Goal: Task Accomplishment & Management: Use online tool/utility

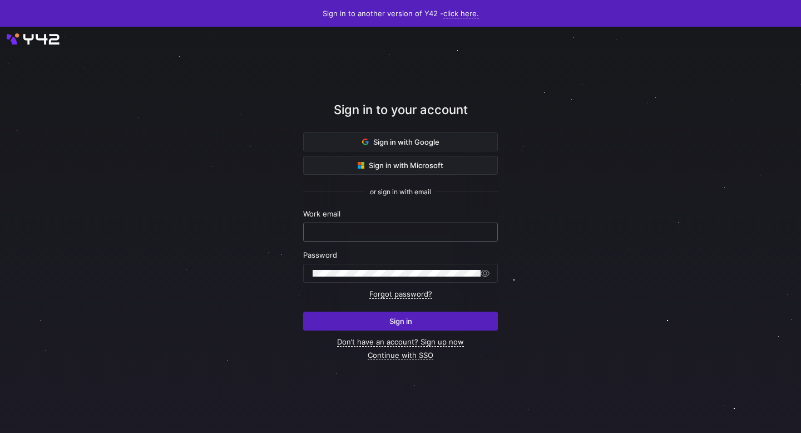
click at [486, 231] on keeper-lock "Open Keeper Popup" at bounding box center [483, 229] width 13 height 13
type input "[EMAIL_ADDRESS][DOMAIN_NAME]"
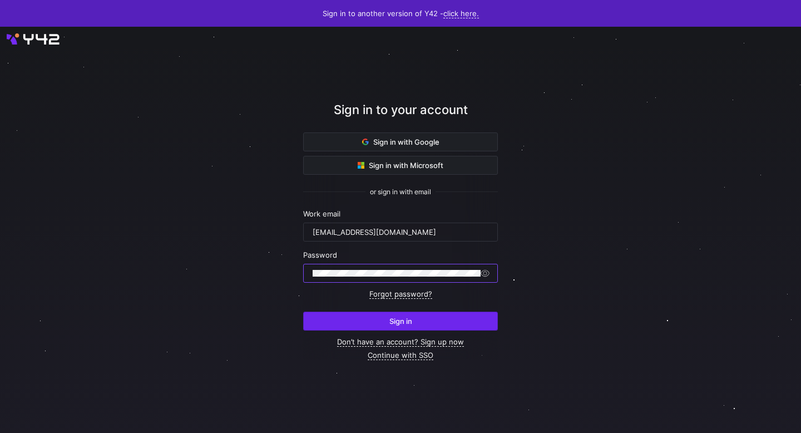
click at [402, 316] on span "Sign in" at bounding box center [400, 320] width 23 height 9
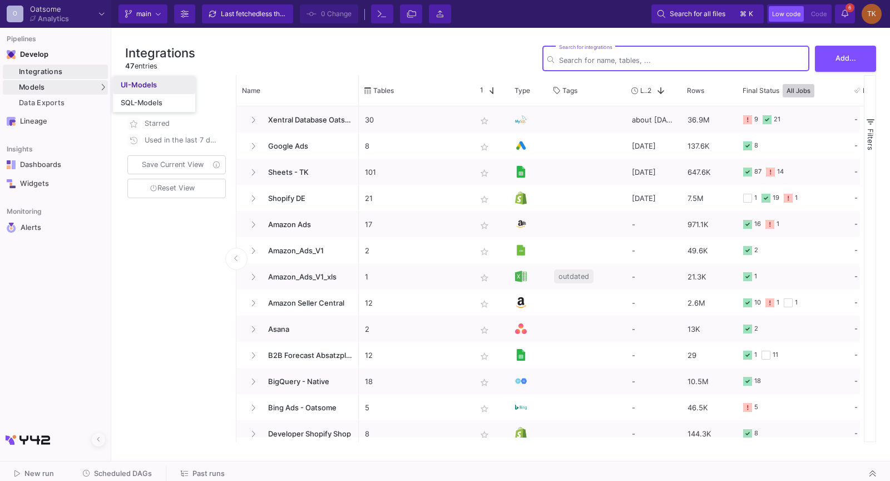
click at [114, 82] on link "UI-Models" at bounding box center [154, 85] width 82 height 18
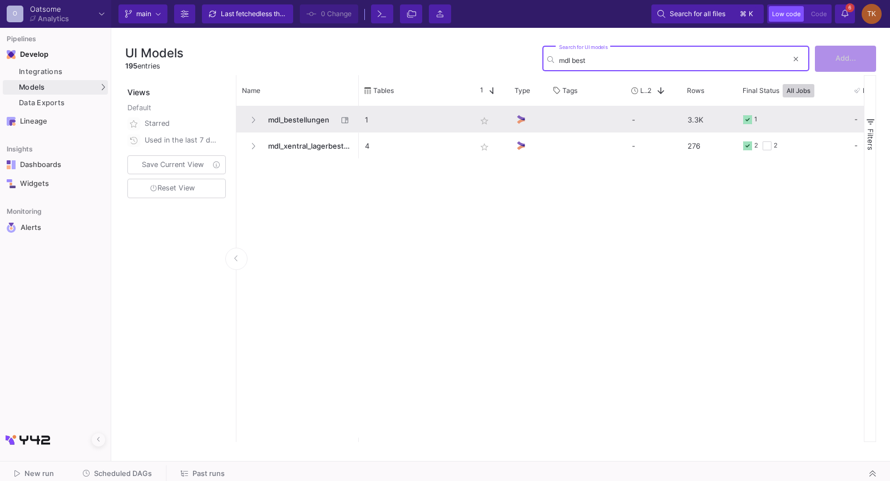
type input "mdl best"
click at [304, 117] on span "mdl_bestellungen" at bounding box center [299, 120] width 76 height 26
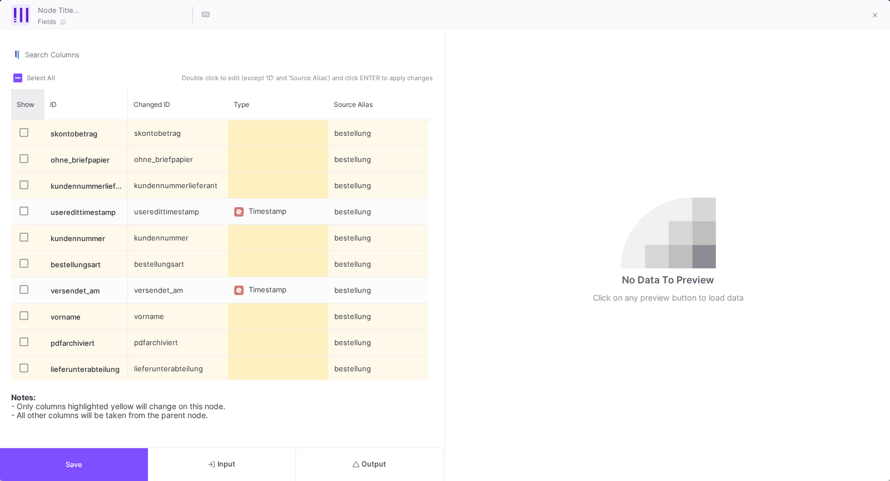
click at [27, 98] on div "Show" at bounding box center [28, 104] width 22 height 14
click at [21, 100] on span "Show" at bounding box center [26, 104] width 18 height 8
click at [22, 100] on span "Show" at bounding box center [21, 104] width 8 height 8
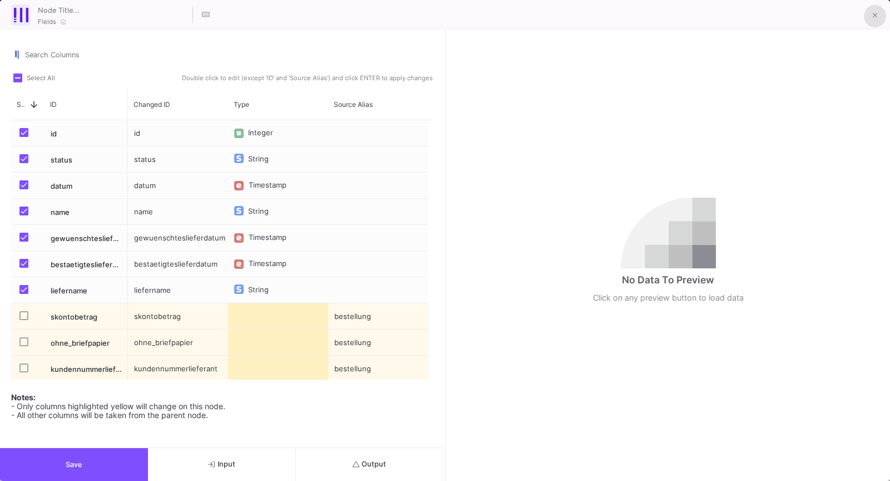
click at [868, 14] on button at bounding box center [875, 16] width 22 height 22
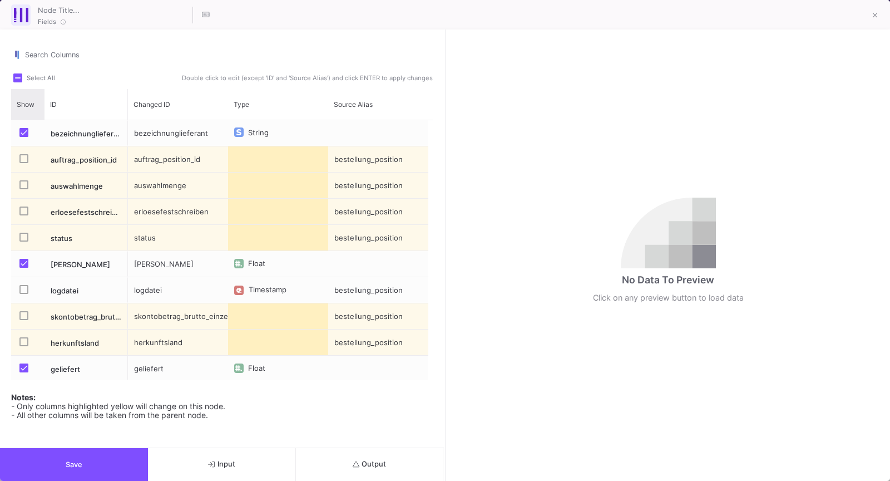
click at [28, 97] on div "Show" at bounding box center [28, 104] width 22 height 14
click at [22, 100] on span "Show" at bounding box center [26, 104] width 18 height 8
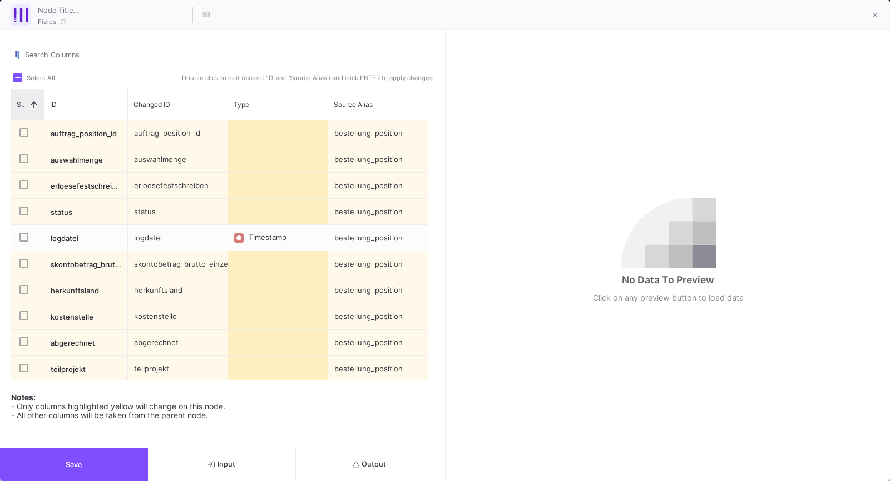
click at [22, 100] on span "Show" at bounding box center [21, 104] width 8 height 8
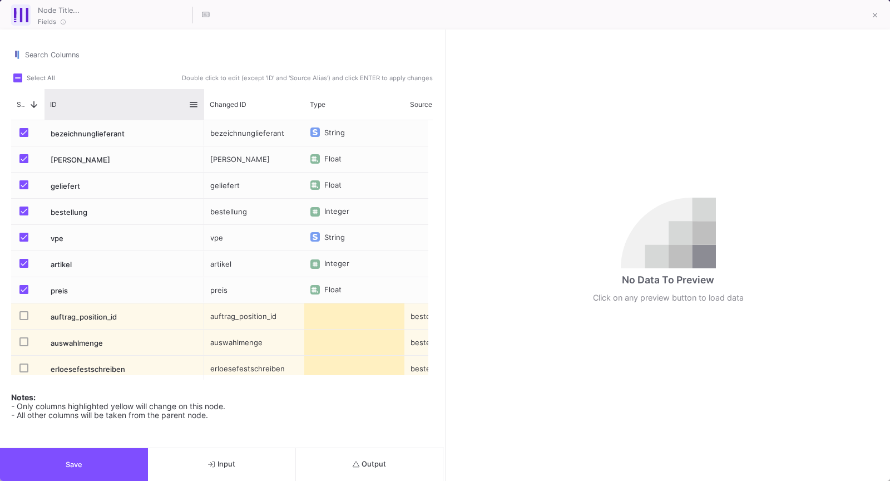
drag, startPoint x: 127, startPoint y: 87, endPoint x: 203, endPoint y: 85, distance: 76.2
click at [203, 89] on div at bounding box center [204, 104] width 4 height 31
click at [136, 122] on div "bezeichnunglieferant" at bounding box center [124, 133] width 160 height 26
click at [90, 281] on div "preis" at bounding box center [124, 290] width 160 height 26
click at [240, 132] on div "bezeichnunglieferant" at bounding box center [254, 133] width 100 height 26
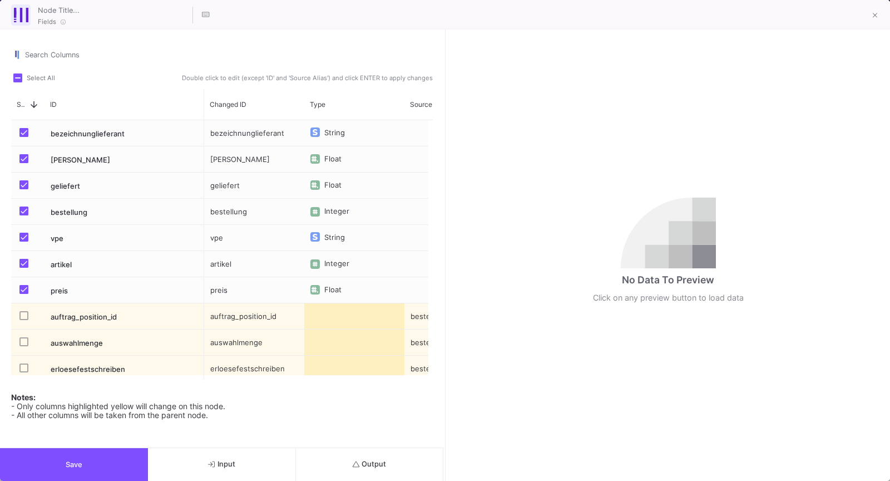
click at [229, 277] on div "preis" at bounding box center [254, 290] width 100 height 26
click at [229, 255] on div "artikel" at bounding box center [254, 264] width 100 height 26
click at [229, 227] on div "vpe" at bounding box center [254, 238] width 100 height 26
click at [231, 128] on div "bezeichnunglieferant" at bounding box center [254, 133] width 100 height 26
click at [230, 149] on div "[PERSON_NAME]" at bounding box center [254, 159] width 100 height 26
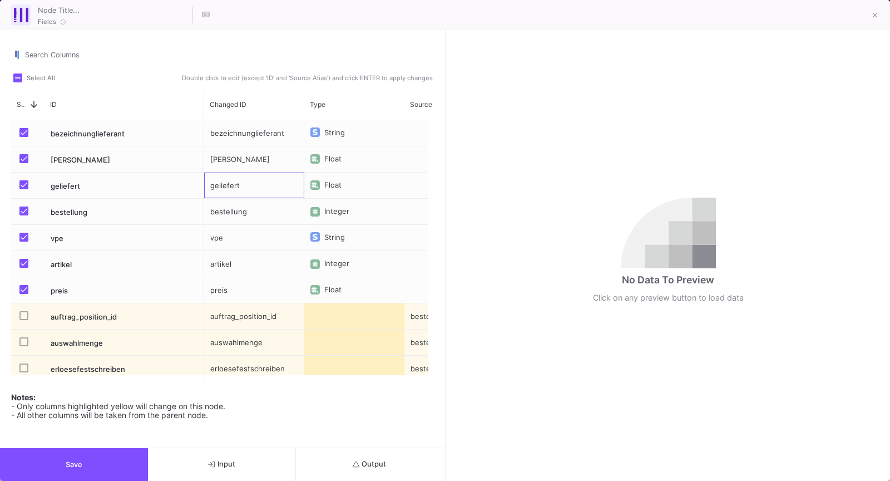
click at [230, 183] on div "geliefert" at bounding box center [254, 185] width 100 height 26
click at [140, 130] on div "bezeichnunglieferant" at bounding box center [124, 133] width 160 height 26
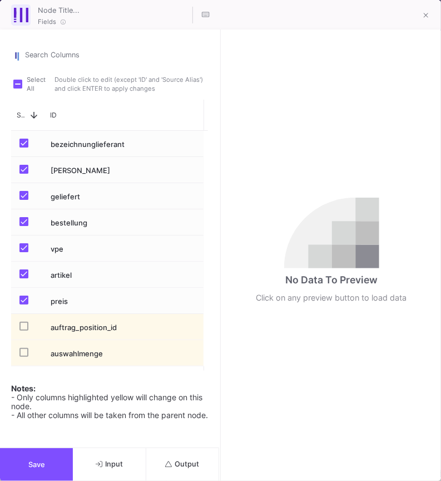
click at [416, 185] on div "No Data To Preview Click on any preview button to load data" at bounding box center [331, 254] width 219 height 451
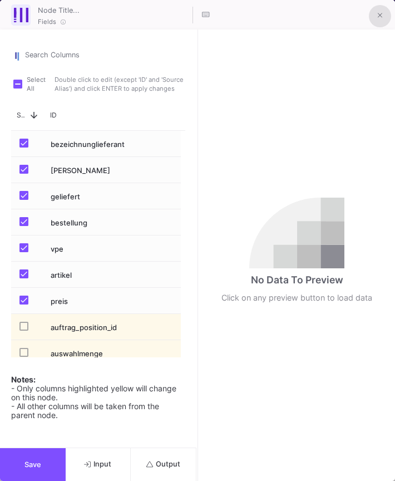
click at [383, 8] on button at bounding box center [380, 16] width 22 height 22
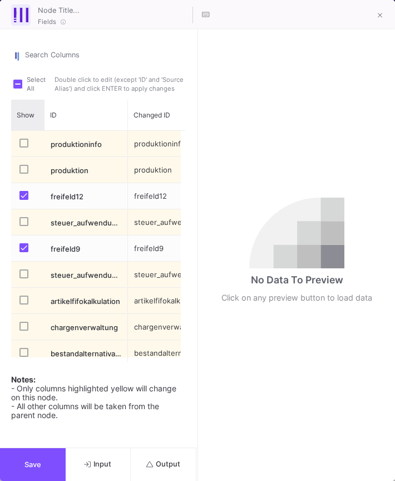
click at [29, 111] on span "Show" at bounding box center [26, 115] width 18 height 8
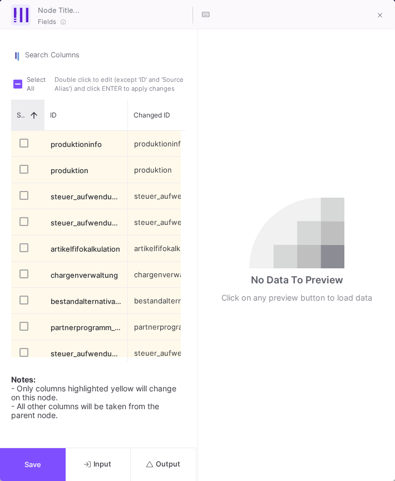
click at [26, 110] on span at bounding box center [31, 115] width 14 height 10
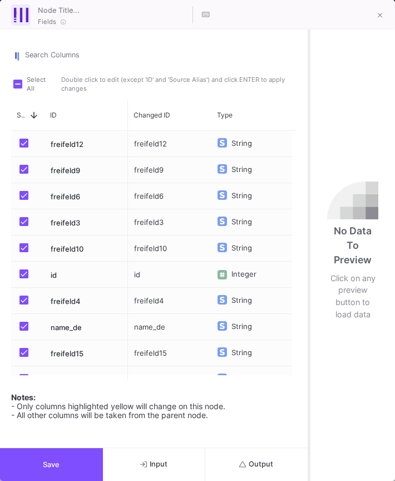
drag, startPoint x: 196, startPoint y: 159, endPoint x: 308, endPoint y: 168, distance: 112.2
click at [308, 168] on div at bounding box center [309, 254] width 3 height 451
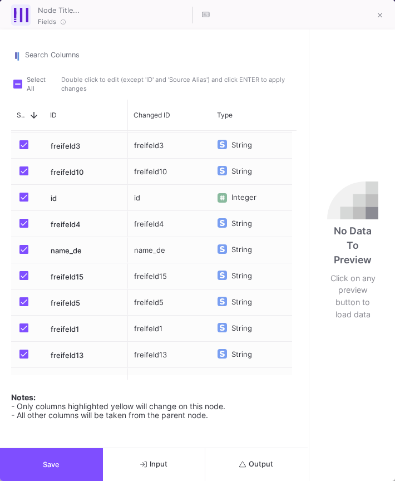
scroll to position [118, 0]
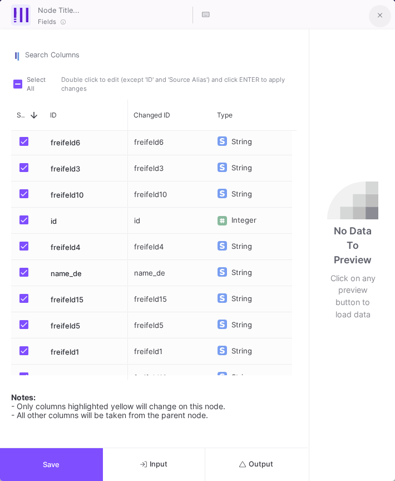
click at [380, 16] on icon at bounding box center [380, 16] width 5 height 8
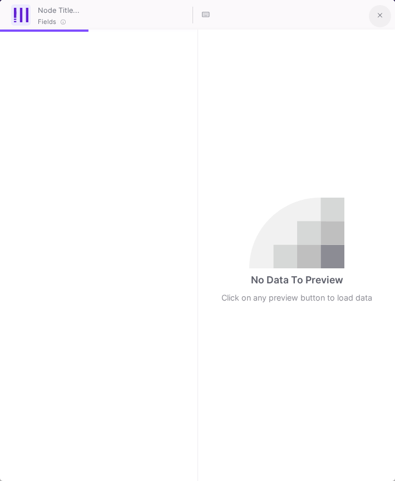
click at [378, 12] on icon at bounding box center [380, 16] width 5 height 8
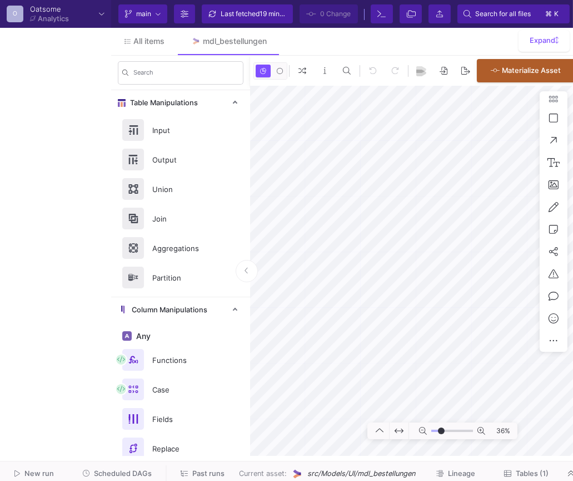
type input "-31"
click at [151, 37] on span "All items" at bounding box center [148, 41] width 31 height 9
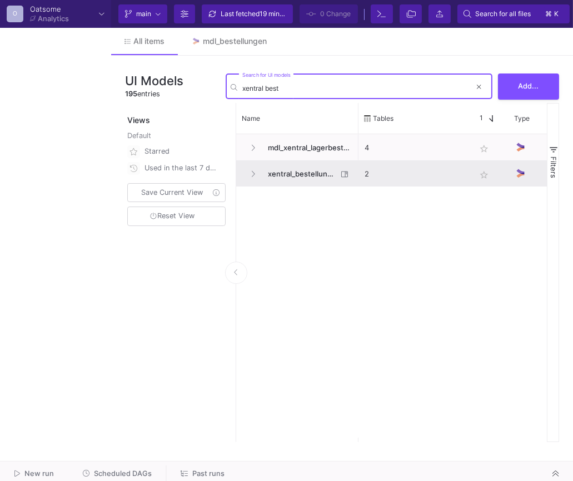
type input "xentral best"
click at [295, 174] on span "xentral_bestellungen_tracking" at bounding box center [299, 174] width 76 height 26
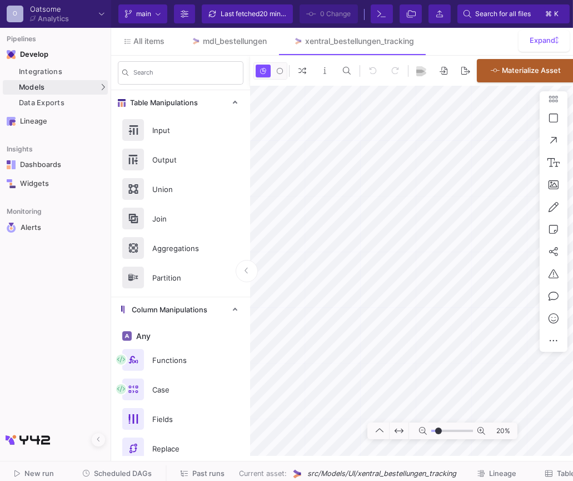
type input "-13"
click at [565, 182] on div "54%" at bounding box center [411, 271] width 323 height 370
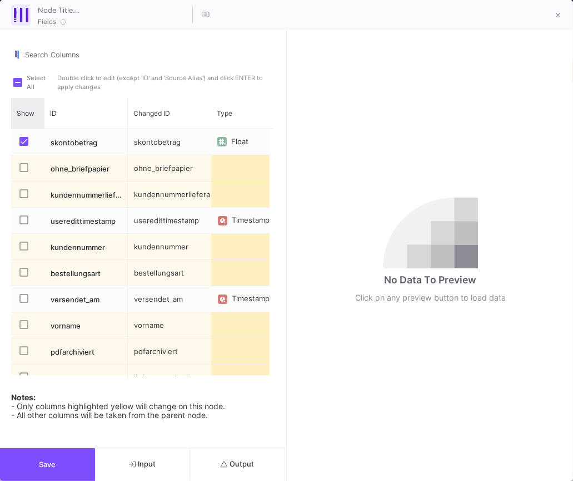
click at [22, 109] on span "Show" at bounding box center [26, 113] width 18 height 8
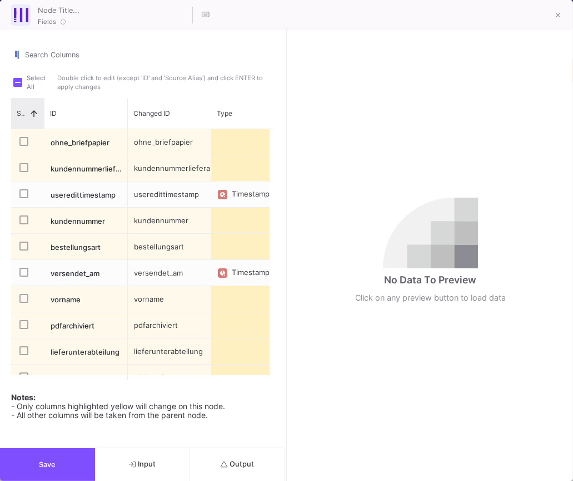
click at [22, 109] on span "Show" at bounding box center [21, 113] width 8 height 8
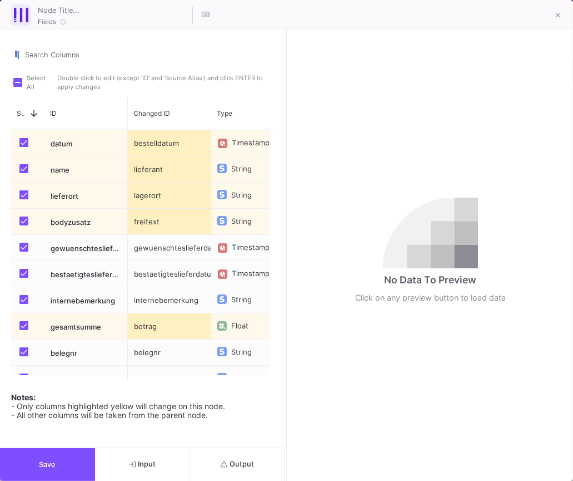
scroll to position [167, 0]
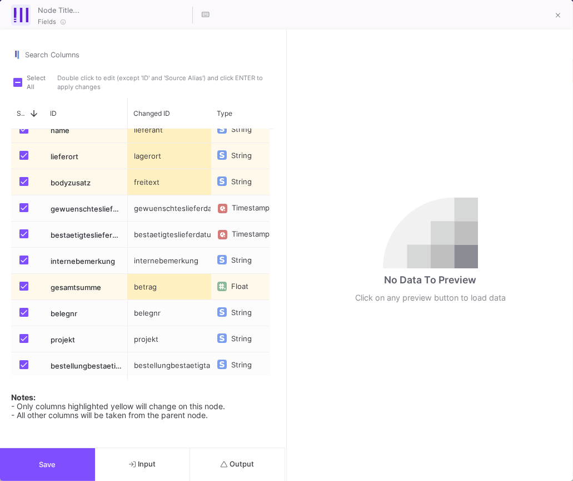
click at [196, 352] on div "bestellungbestaetigtabnummer" at bounding box center [169, 365] width 83 height 26
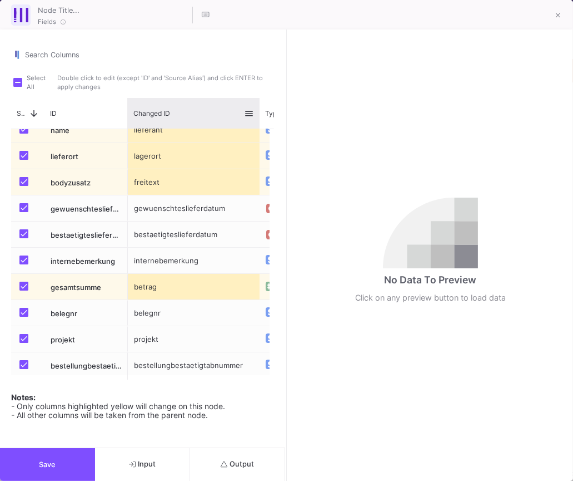
drag, startPoint x: 210, startPoint y: 92, endPoint x: 255, endPoint y: 88, distance: 45.8
click at [258, 98] on div at bounding box center [260, 113] width 4 height 31
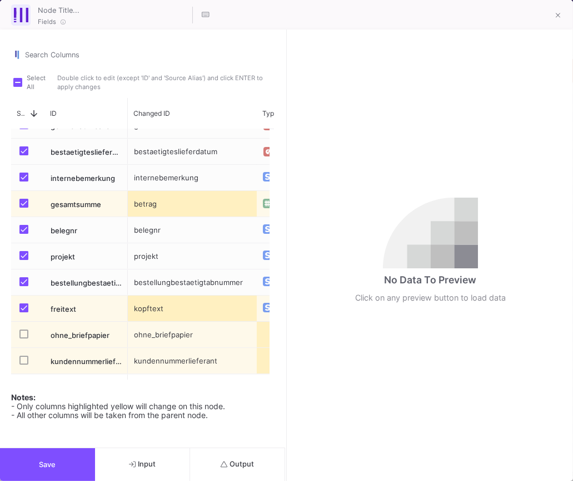
scroll to position [253, 0]
click at [556, 15] on button at bounding box center [558, 16] width 22 height 22
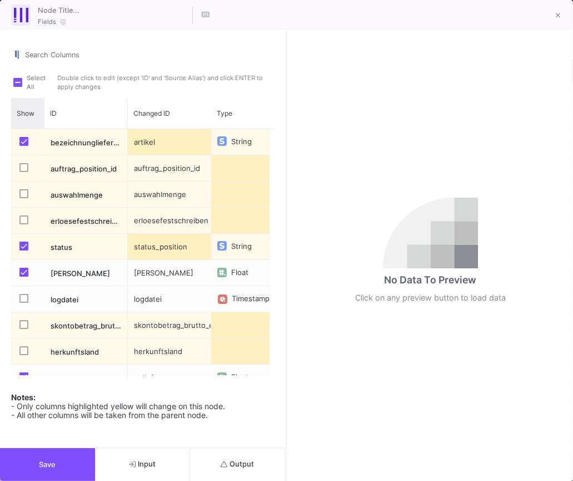
click at [21, 109] on span "Show" at bounding box center [26, 113] width 18 height 8
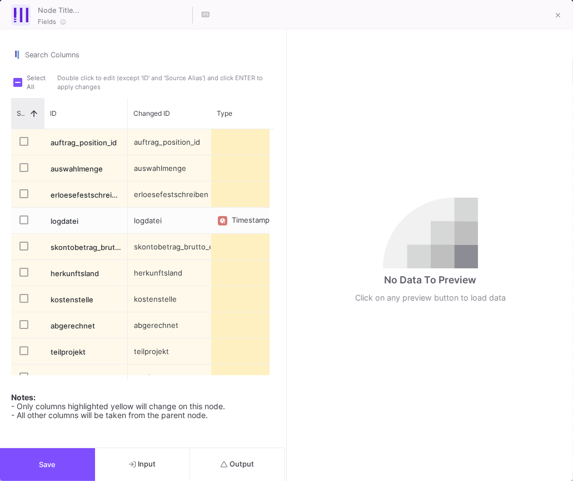
click at [25, 108] on span at bounding box center [31, 113] width 14 height 10
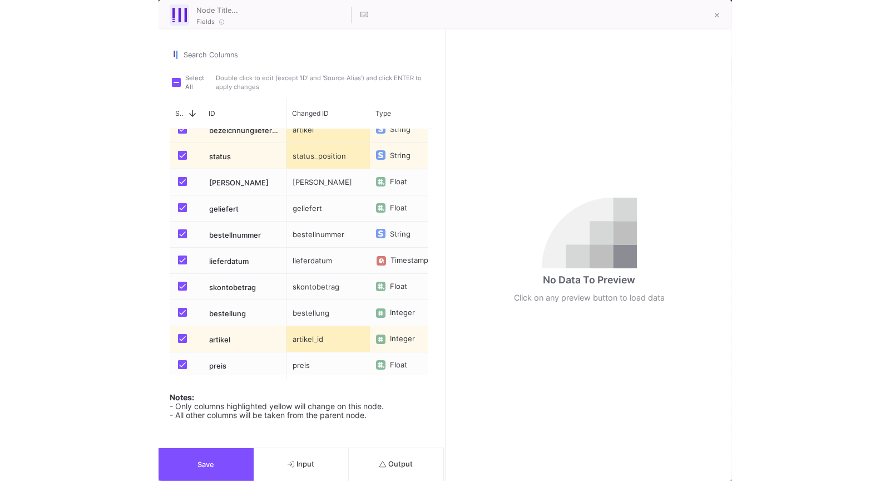
scroll to position [0, 0]
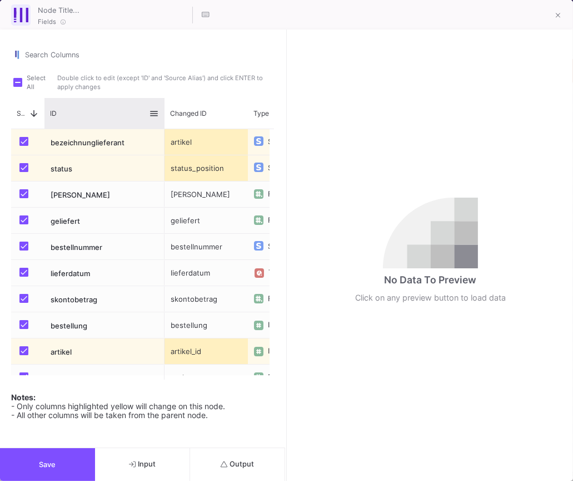
drag, startPoint x: 126, startPoint y: 93, endPoint x: 163, endPoint y: 93, distance: 37.3
click at [163, 98] on div at bounding box center [164, 113] width 4 height 31
click at [555, 18] on button at bounding box center [558, 16] width 22 height 22
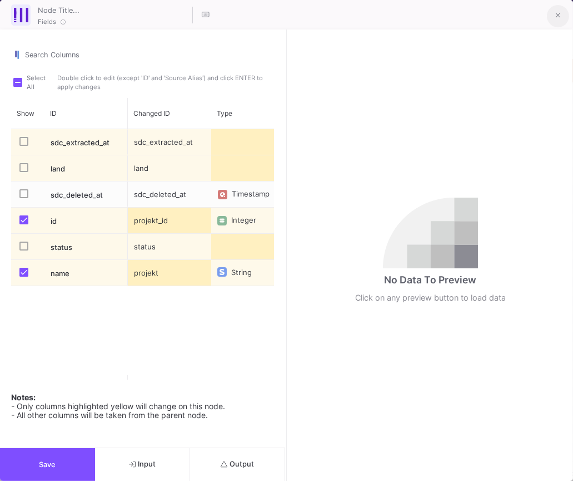
click at [563, 7] on button at bounding box center [558, 16] width 22 height 22
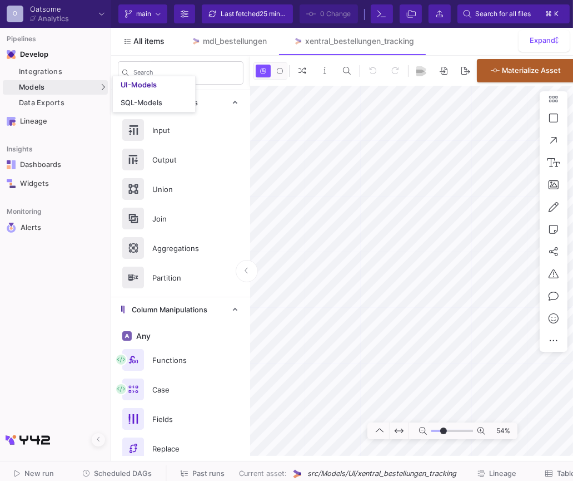
click at [144, 38] on span "All items" at bounding box center [148, 41] width 31 height 9
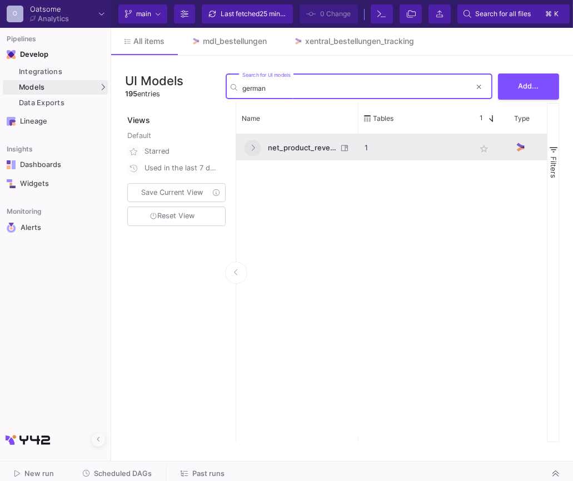
type input "german"
click at [255, 145] on button at bounding box center [253, 148] width 17 height 17
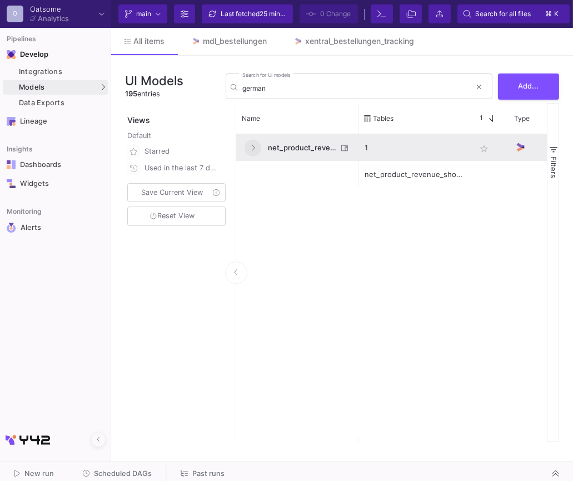
click at [254, 145] on button at bounding box center [253, 148] width 17 height 17
